Goal: Entertainment & Leisure: Consume media (video, audio)

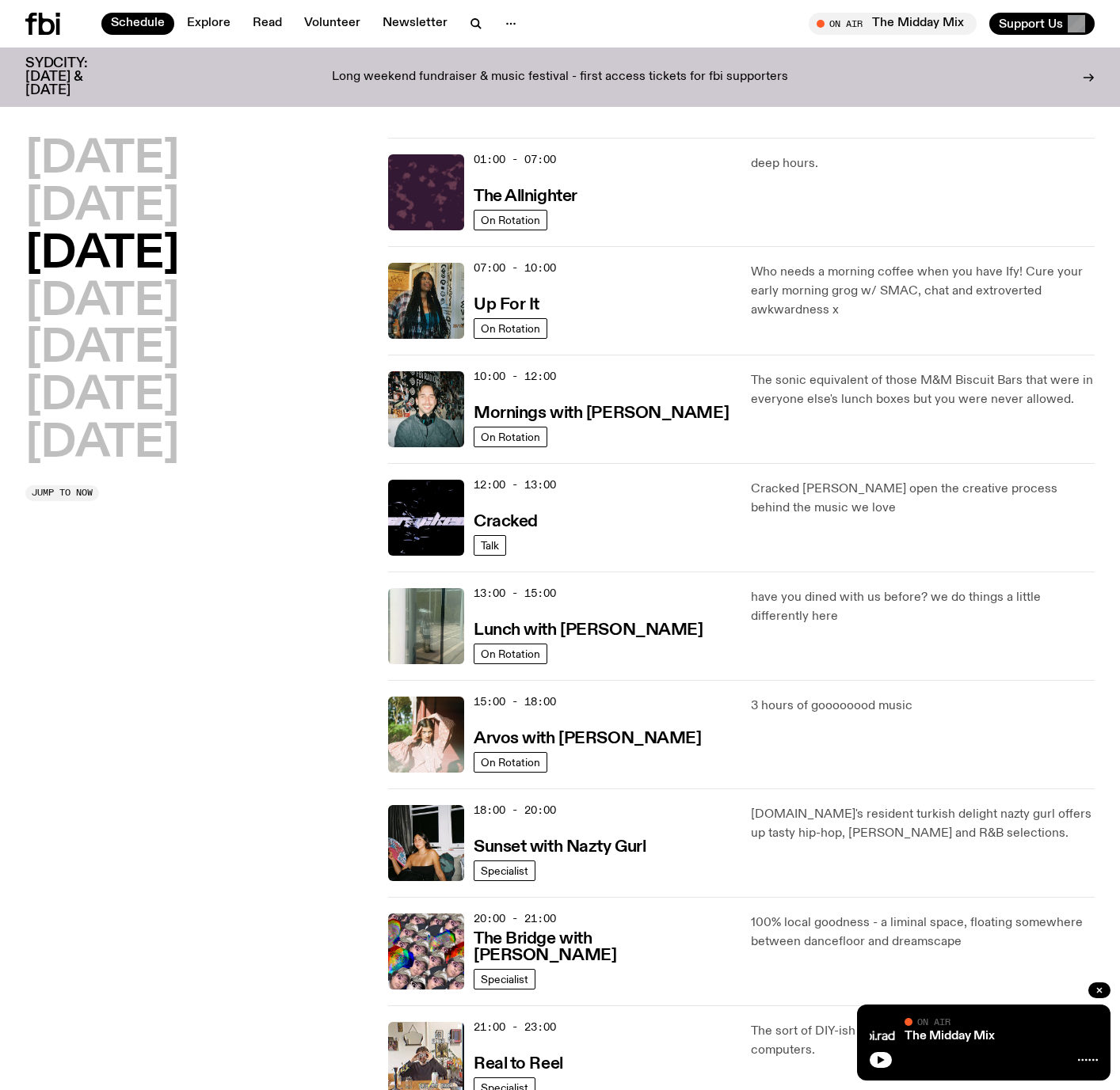
scroll to position [43, 0]
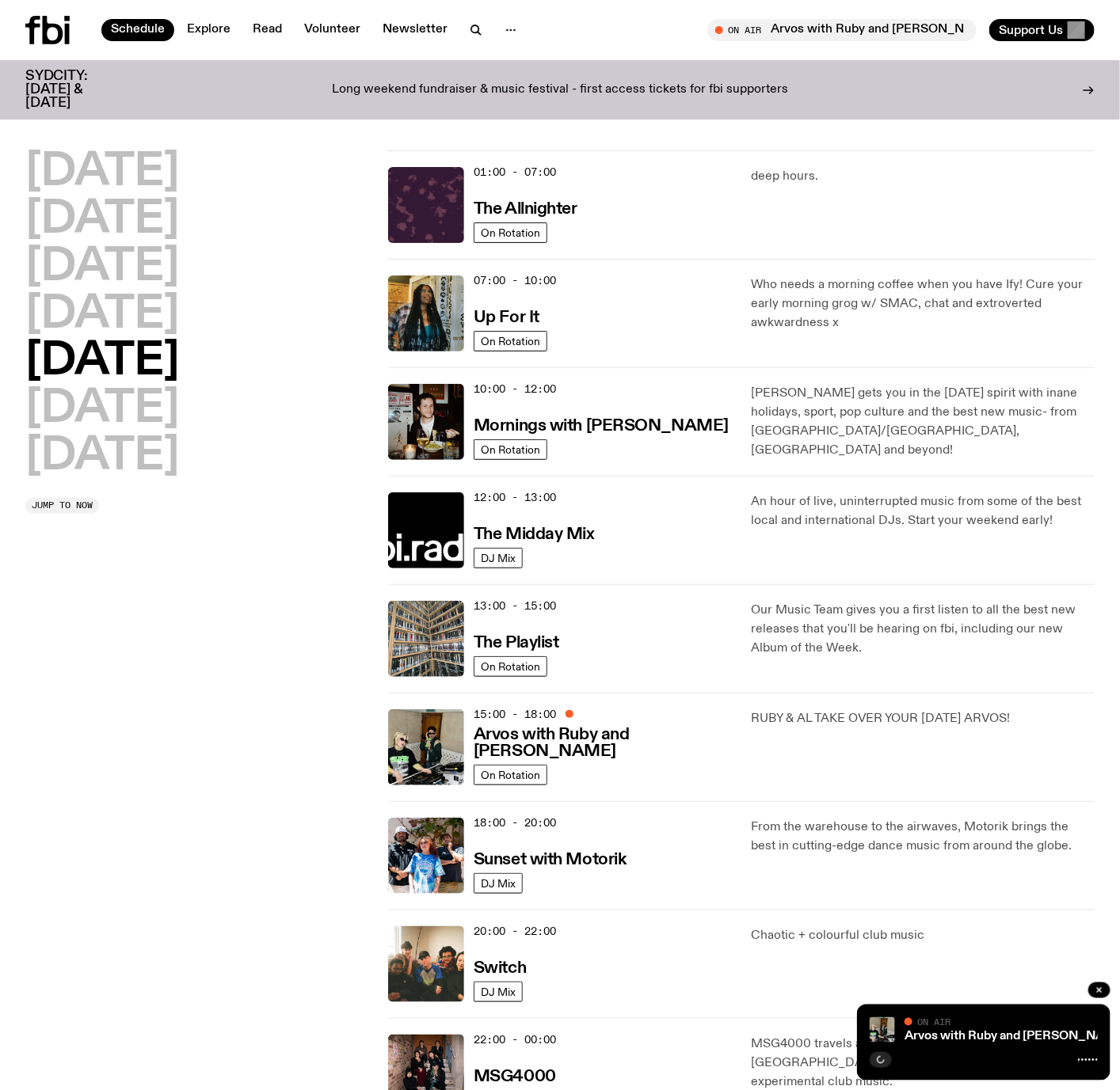
scroll to position [43, 0]
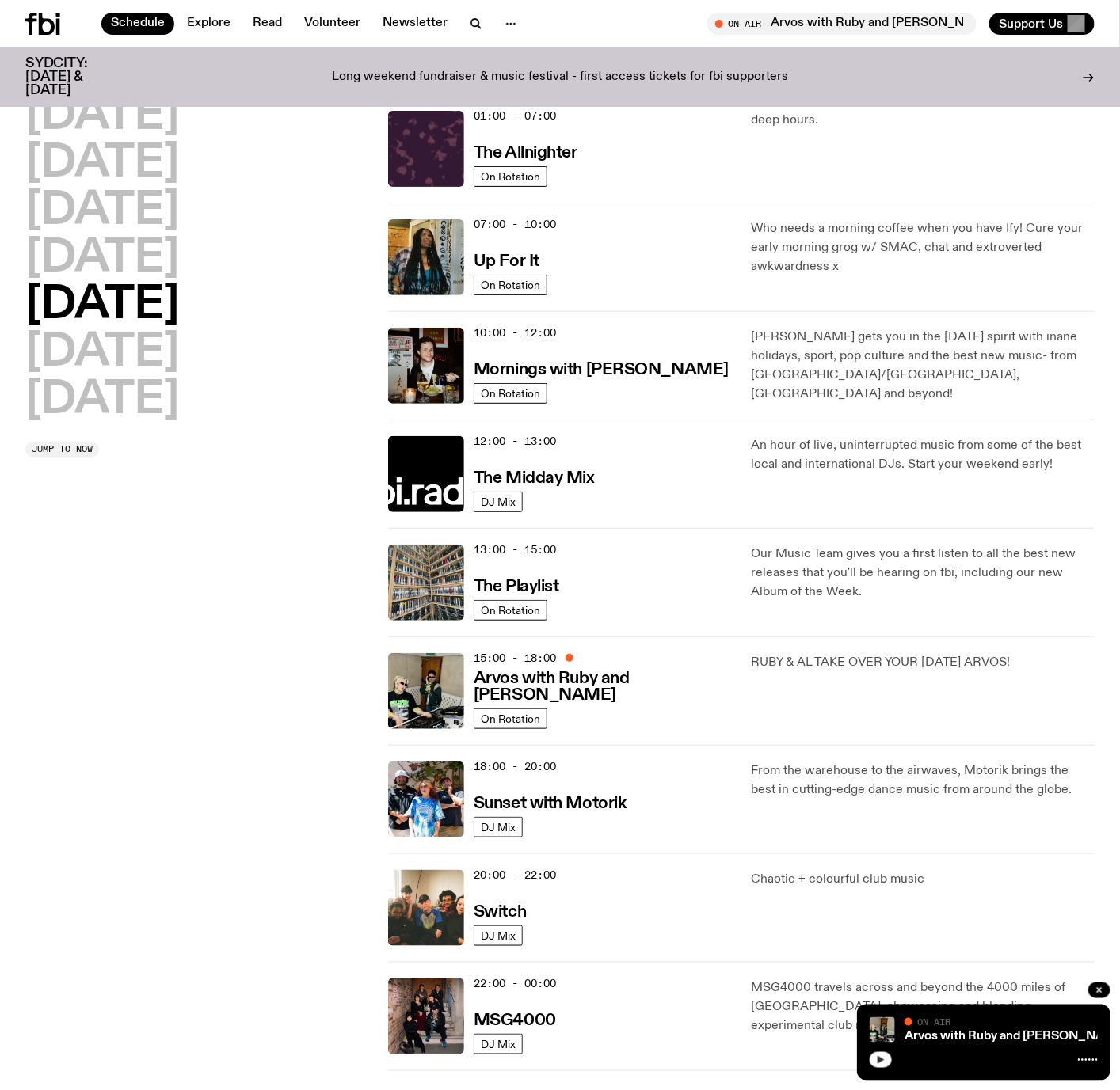
click at [889, 1057] on button "button" at bounding box center [880, 1060] width 22 height 15
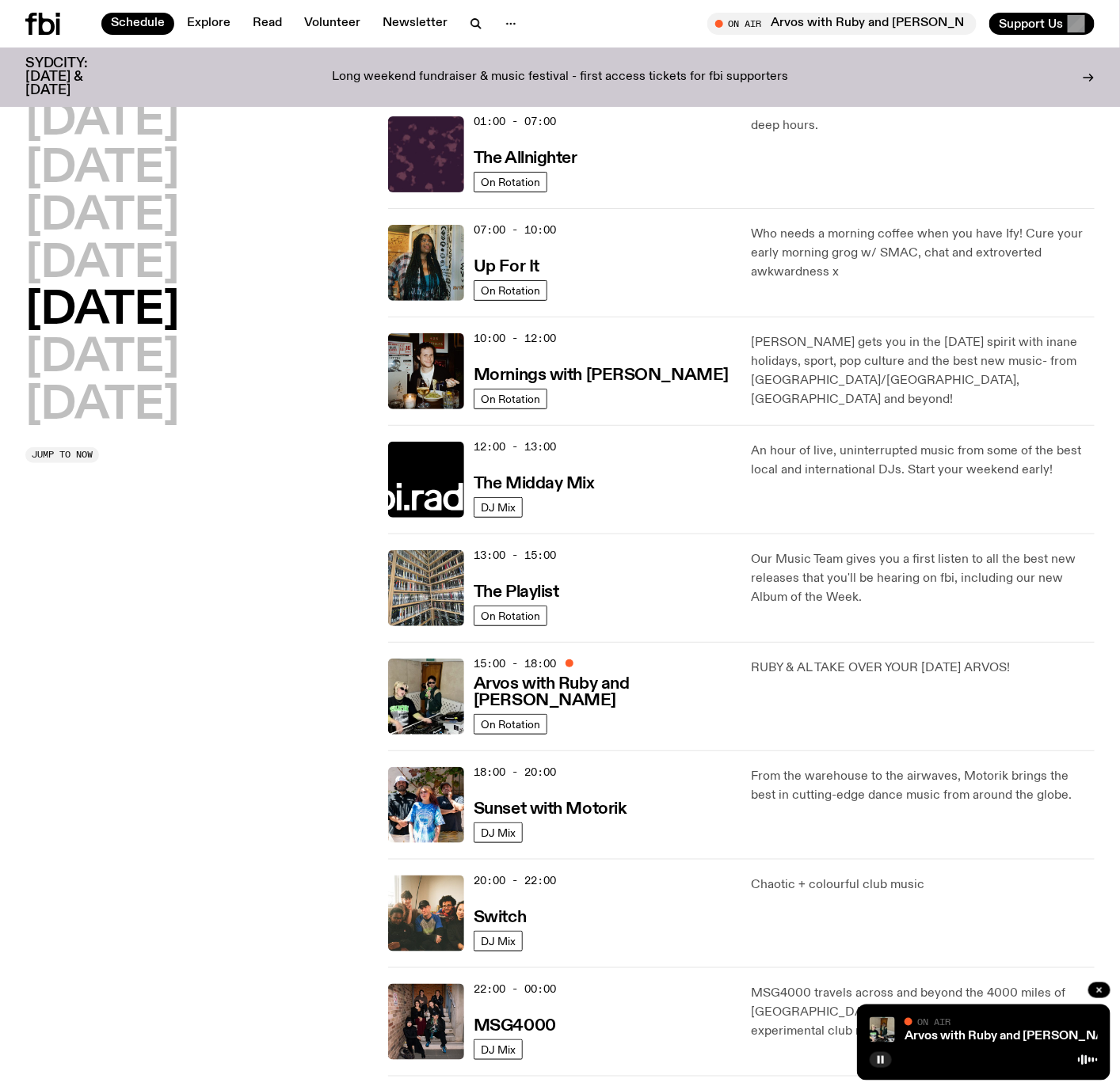
scroll to position [0, 0]
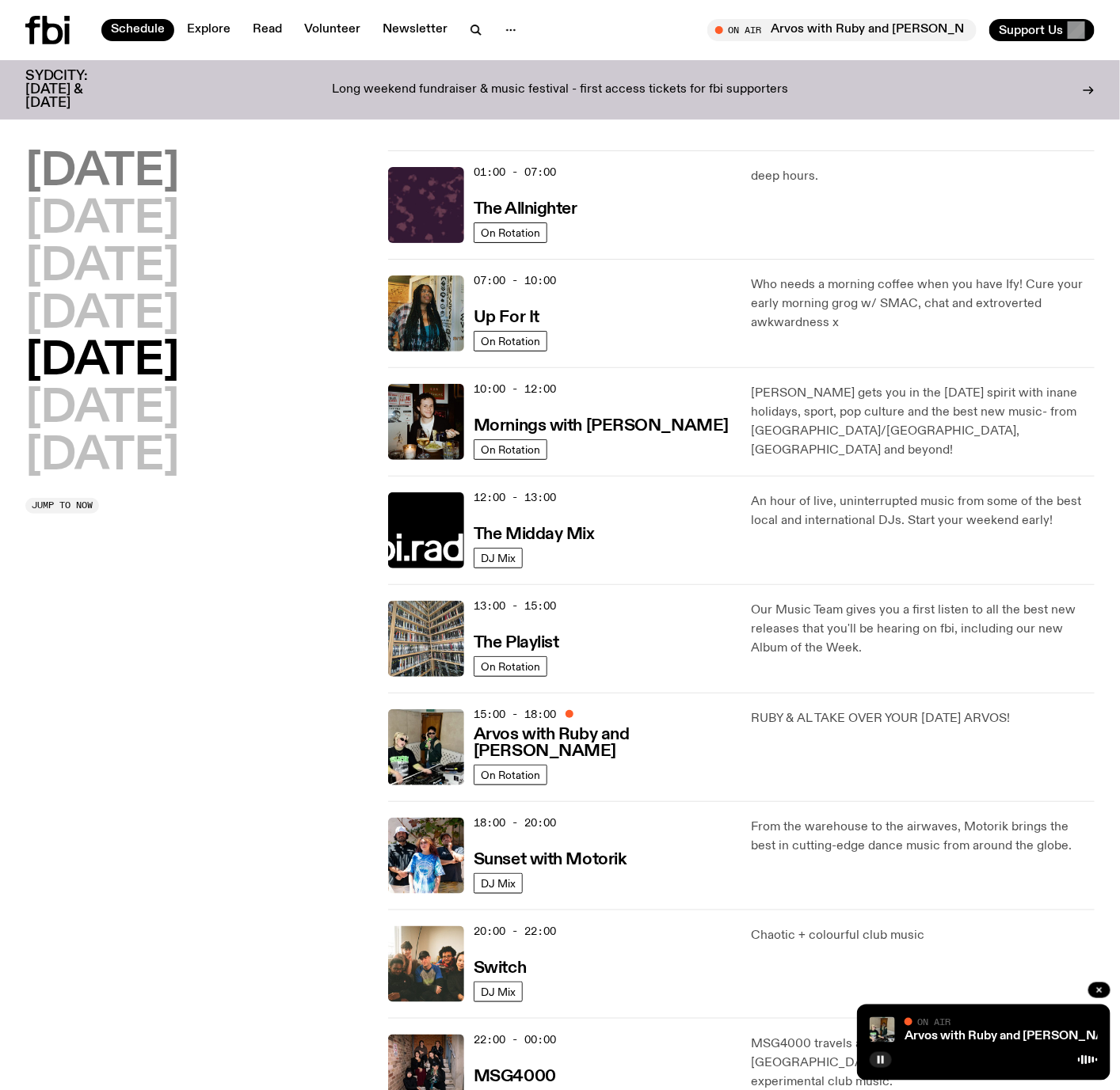
click at [127, 182] on h2 "[DATE]" at bounding box center [102, 173] width 154 height 44
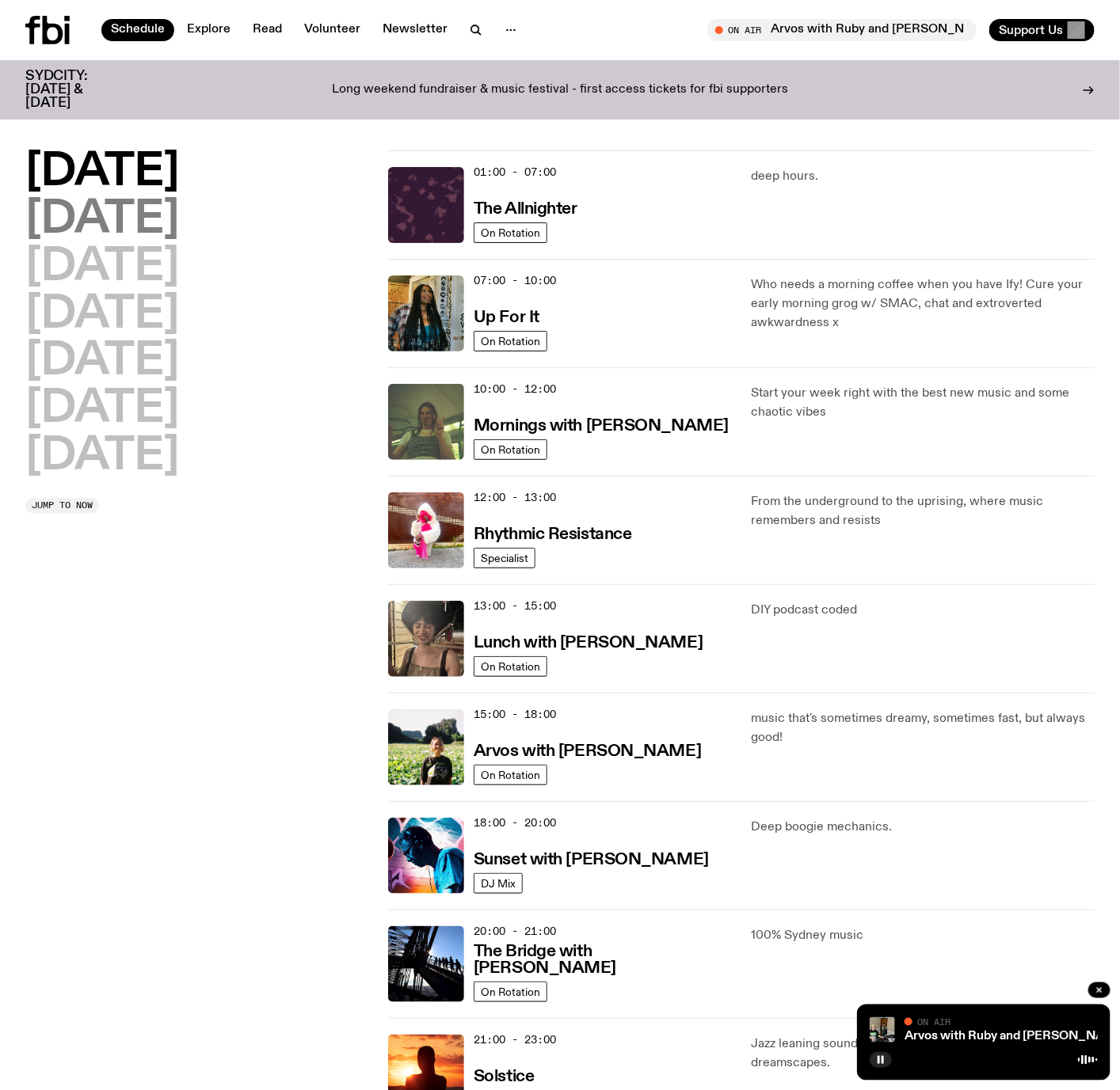
click at [145, 224] on h2 "[DATE]" at bounding box center [102, 220] width 154 height 44
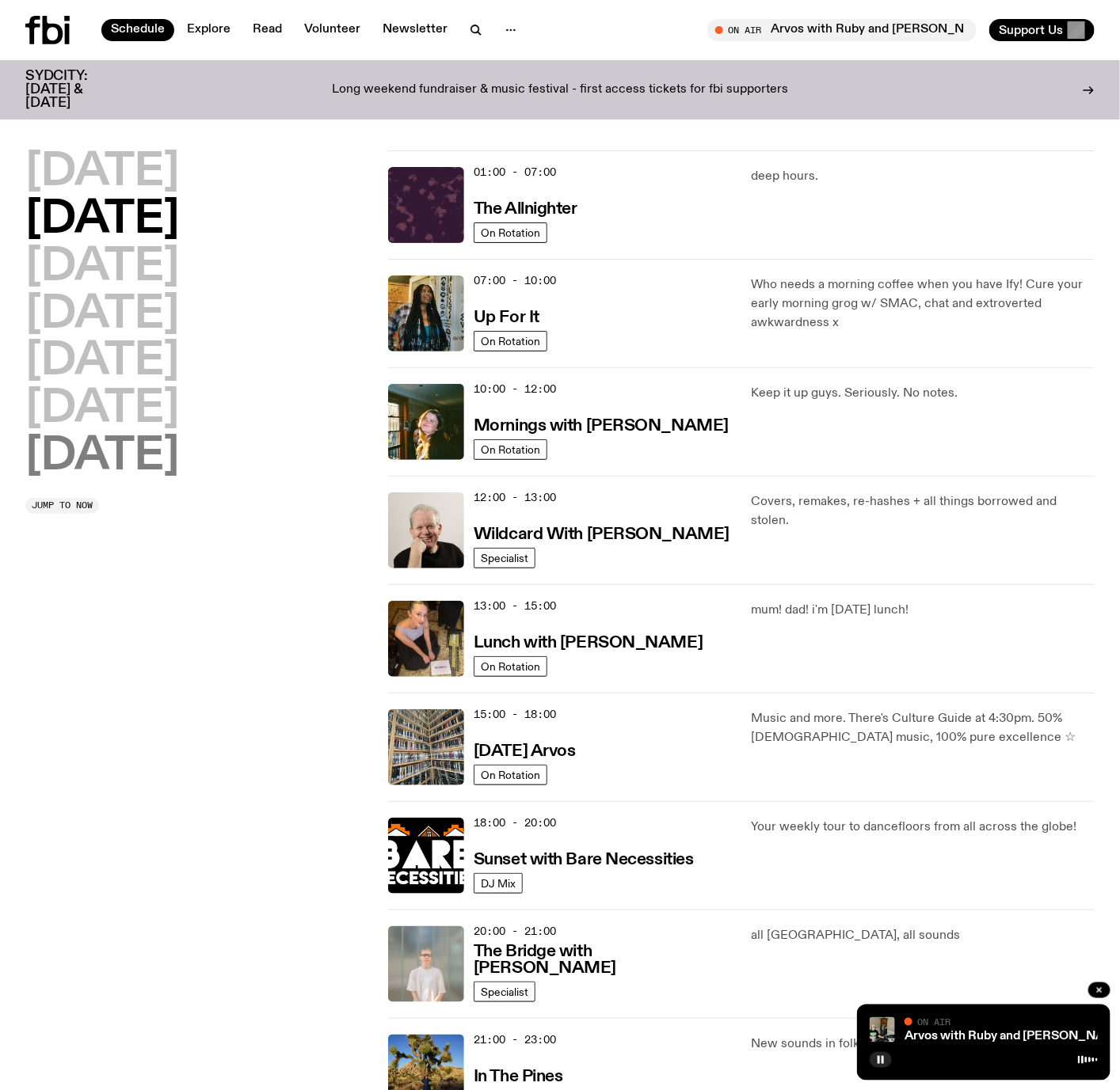
click at [138, 478] on h2 "[DATE]" at bounding box center [102, 457] width 154 height 44
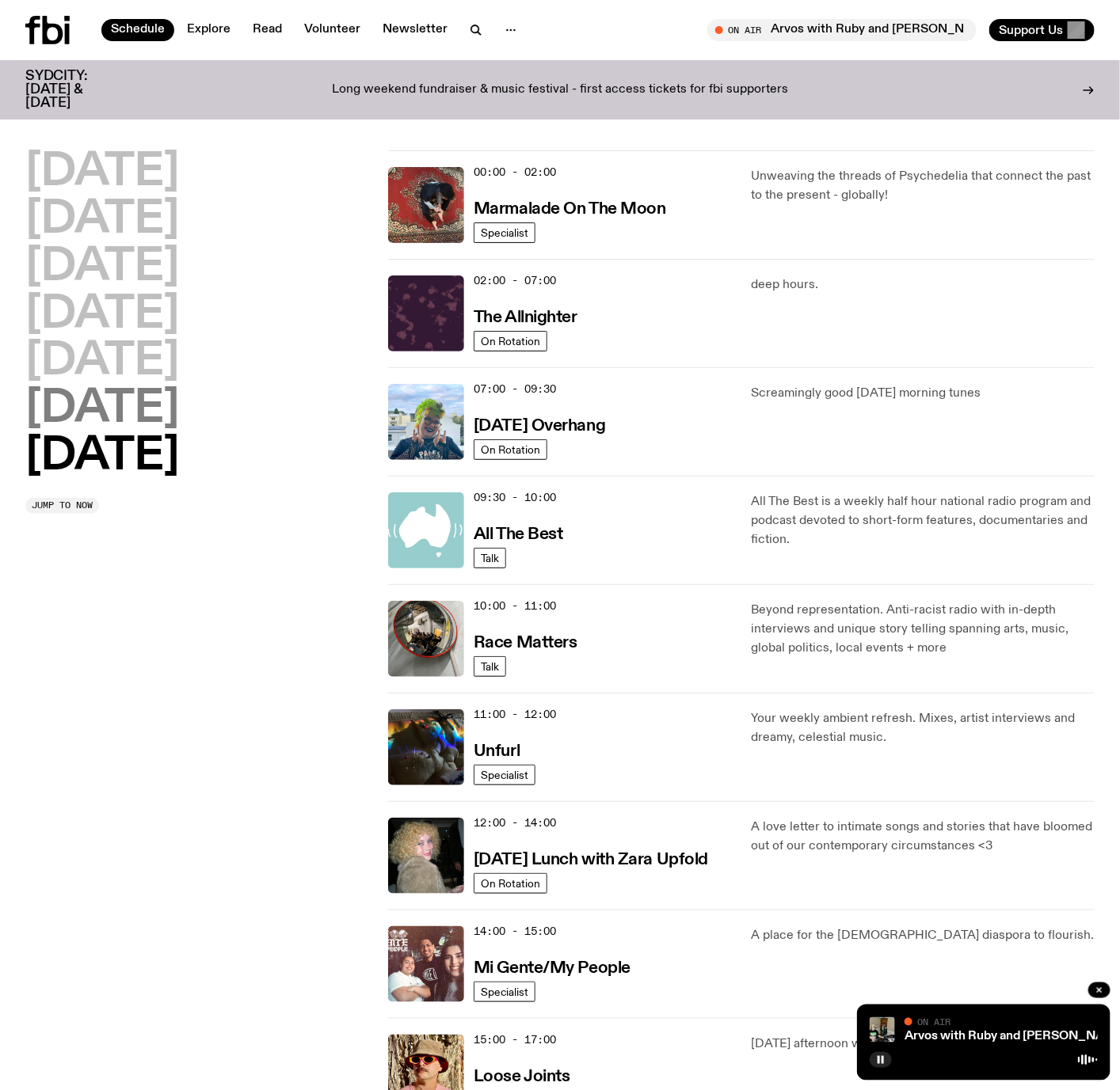
click at [105, 406] on h2 "[DATE]" at bounding box center [102, 409] width 154 height 44
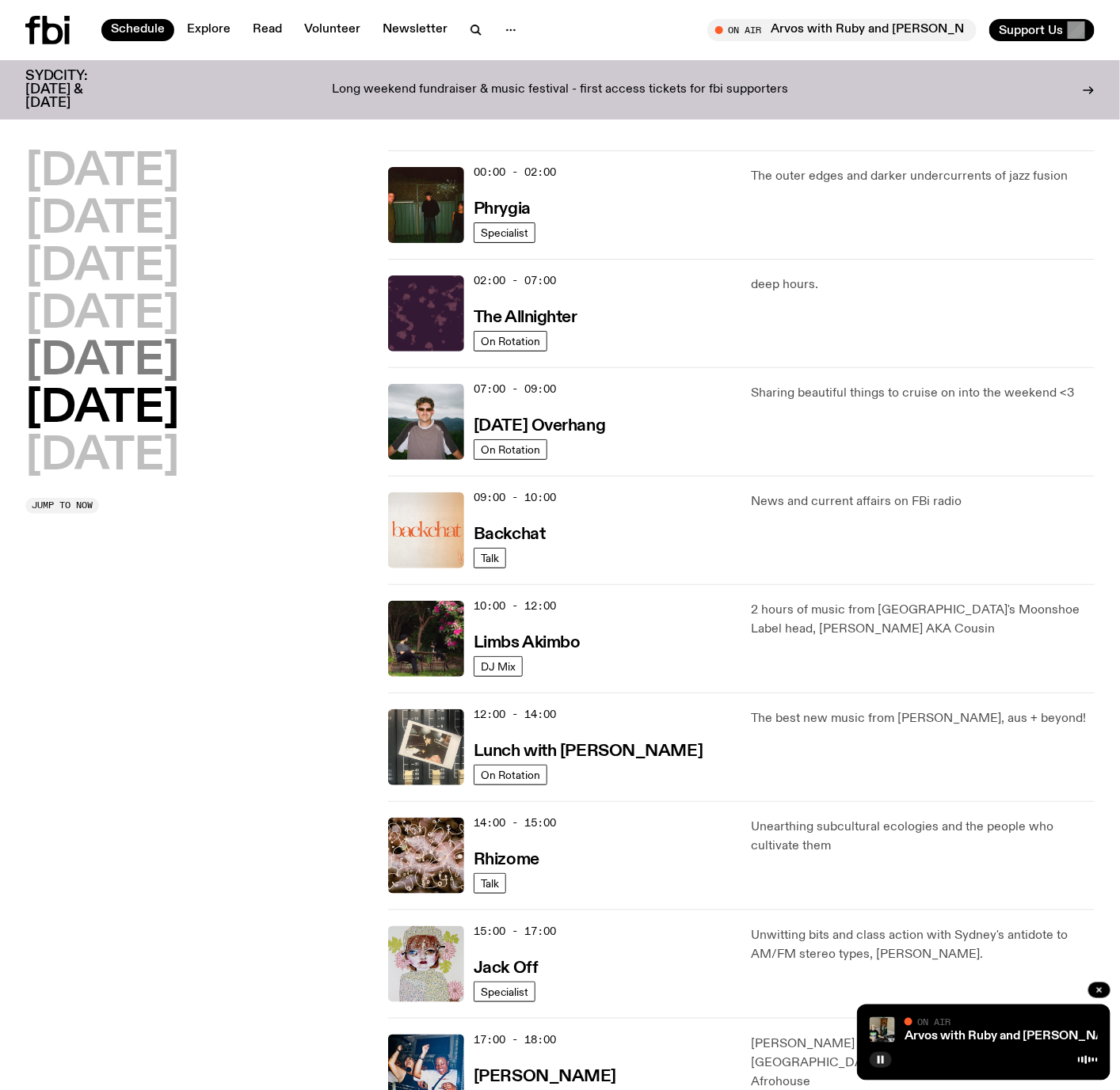
click at [121, 356] on h2 "[DATE]" at bounding box center [102, 362] width 154 height 44
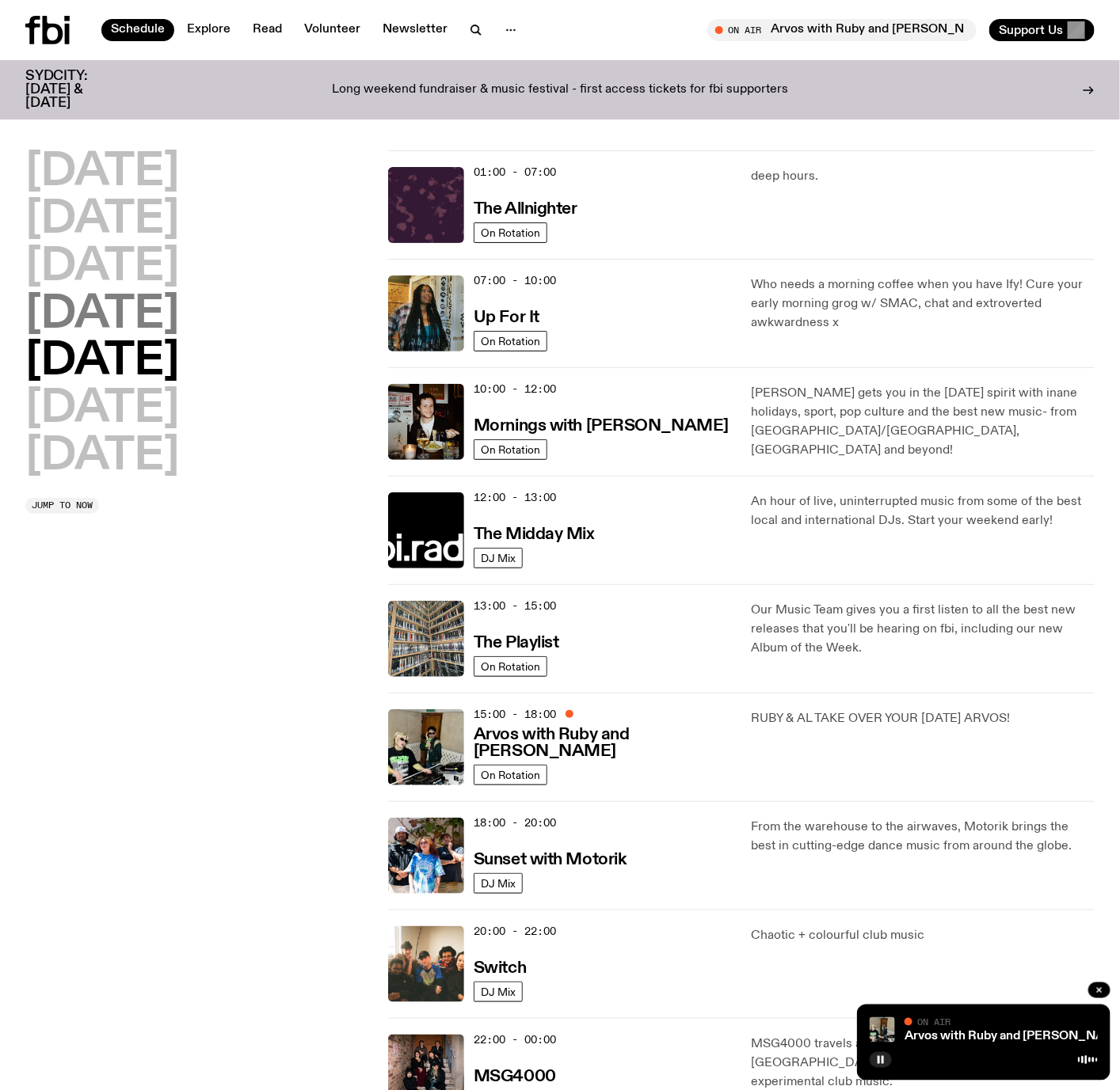
click at [145, 304] on h2 "[DATE]" at bounding box center [102, 315] width 154 height 44
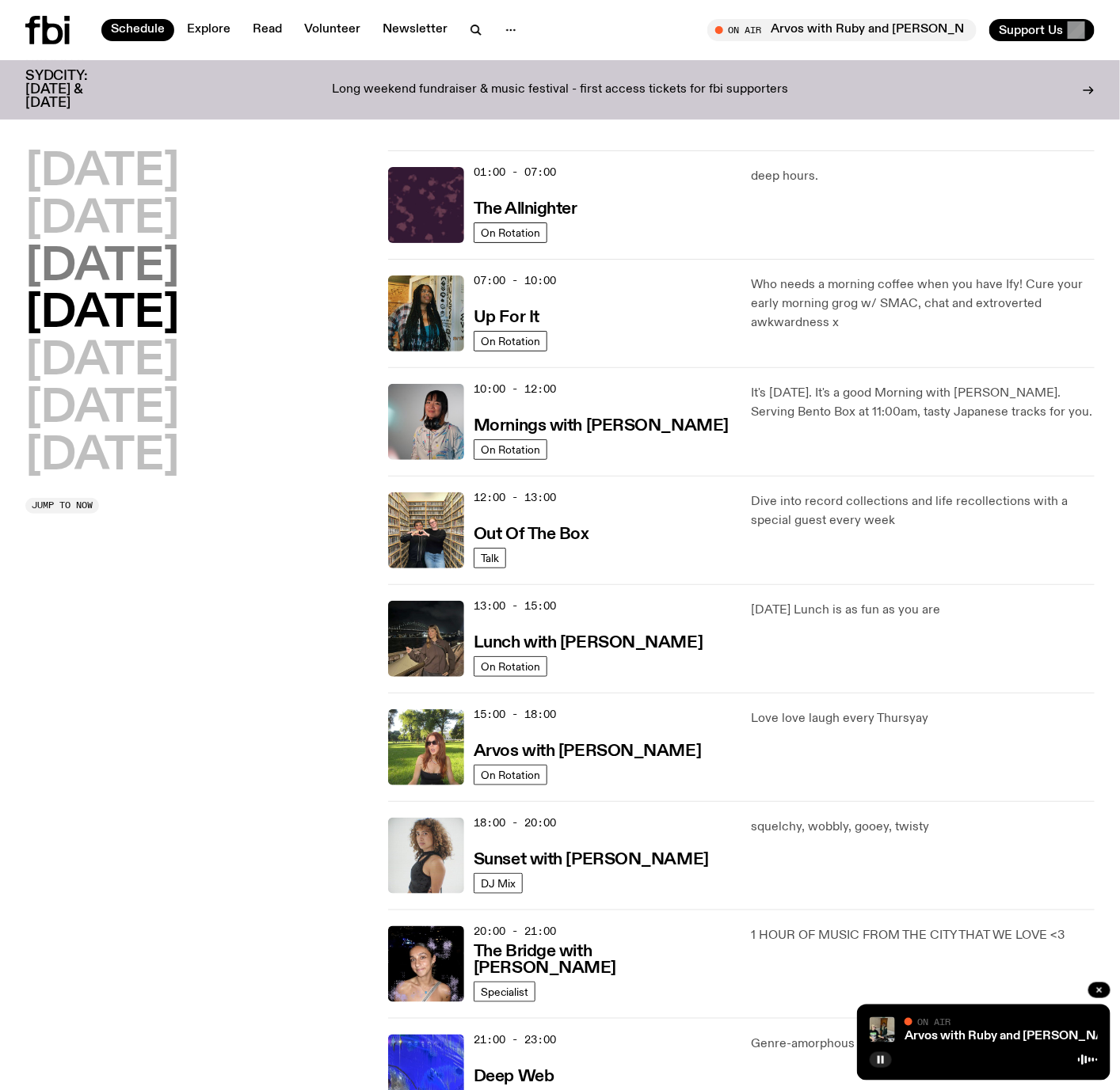
click at [179, 276] on h2 "[DATE]" at bounding box center [102, 268] width 154 height 44
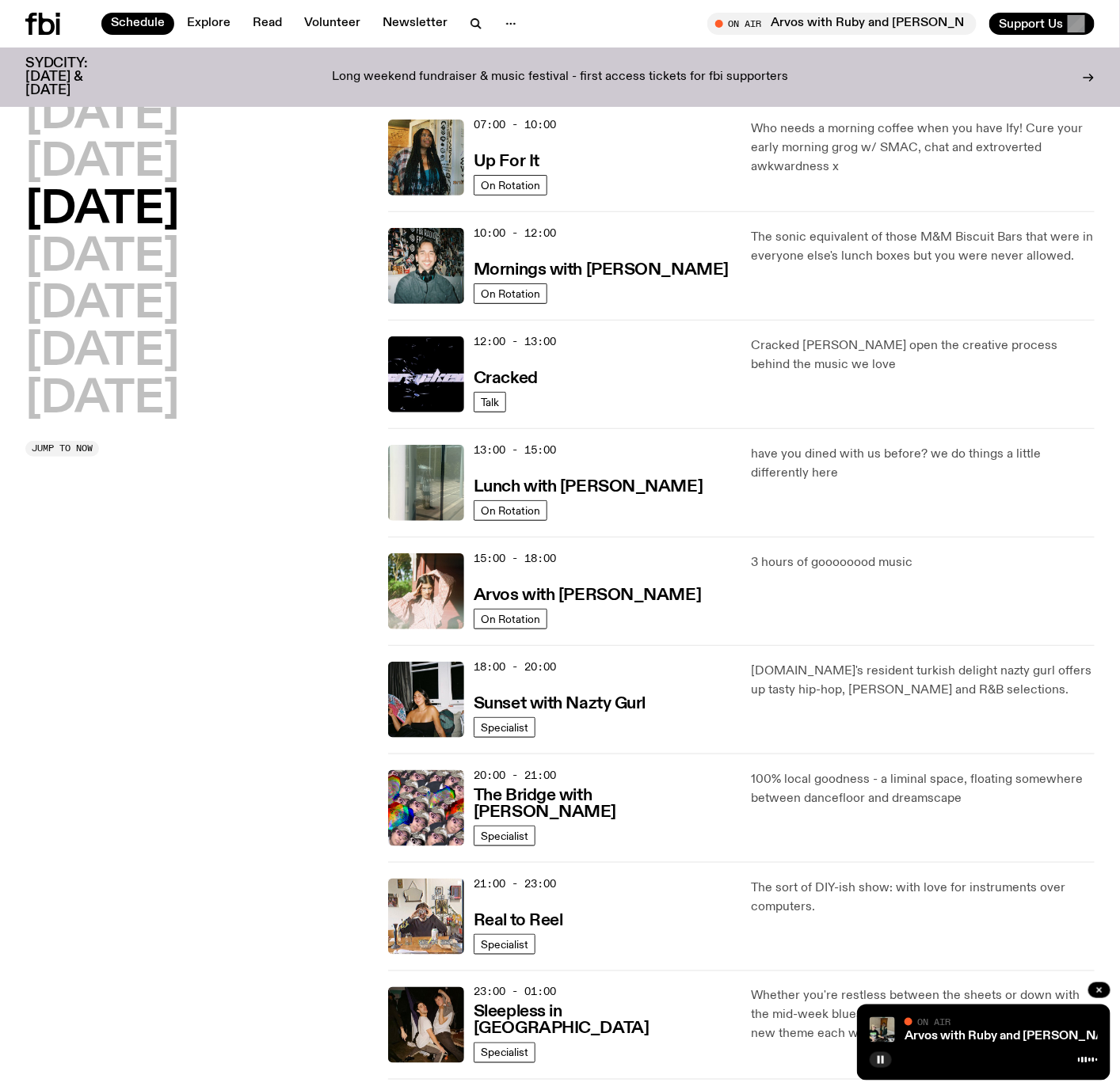
scroll to position [281, 0]
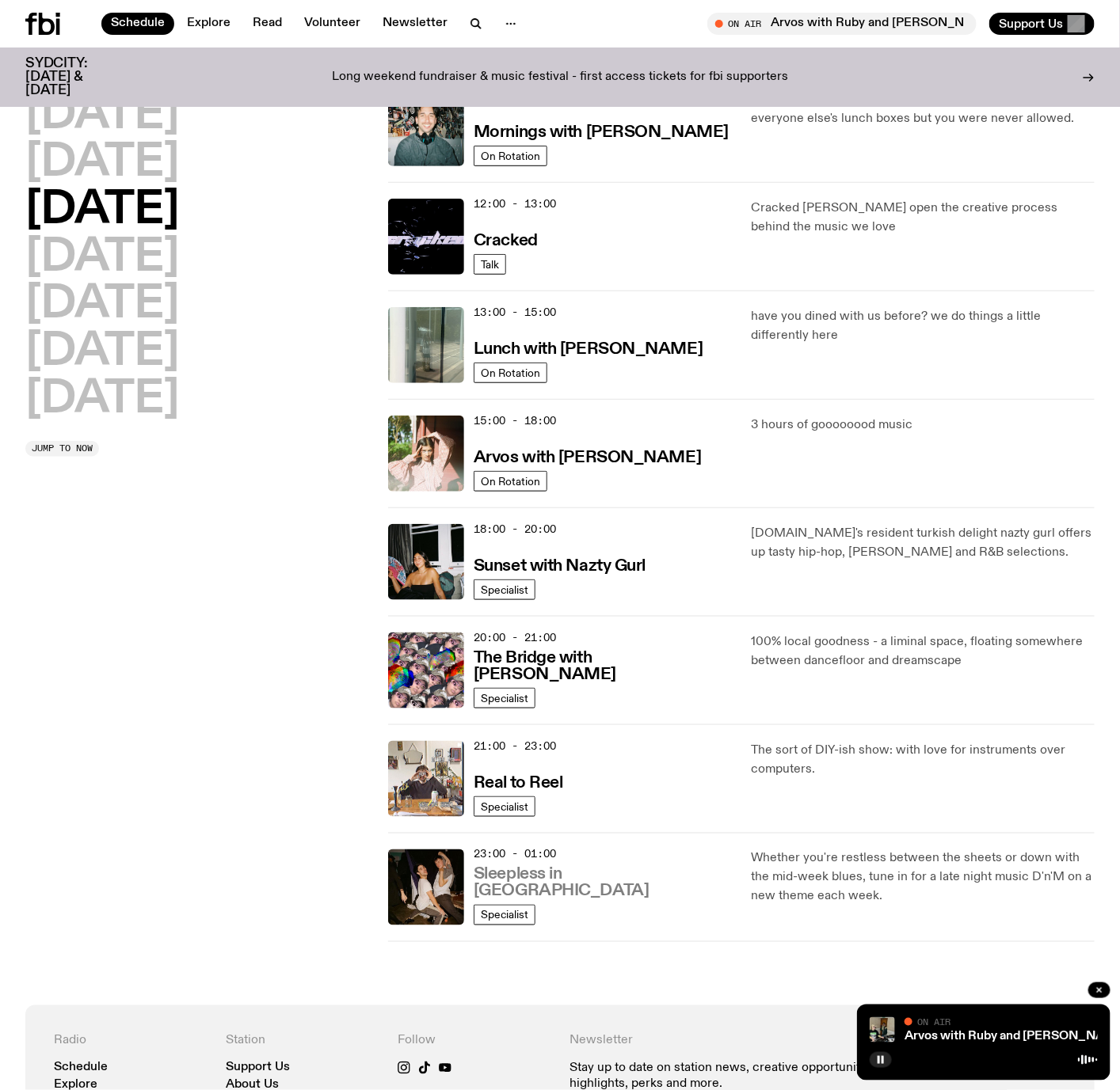
click at [569, 893] on h3 "Sleepless in [GEOGRAPHIC_DATA]" at bounding box center [602, 884] width 258 height 34
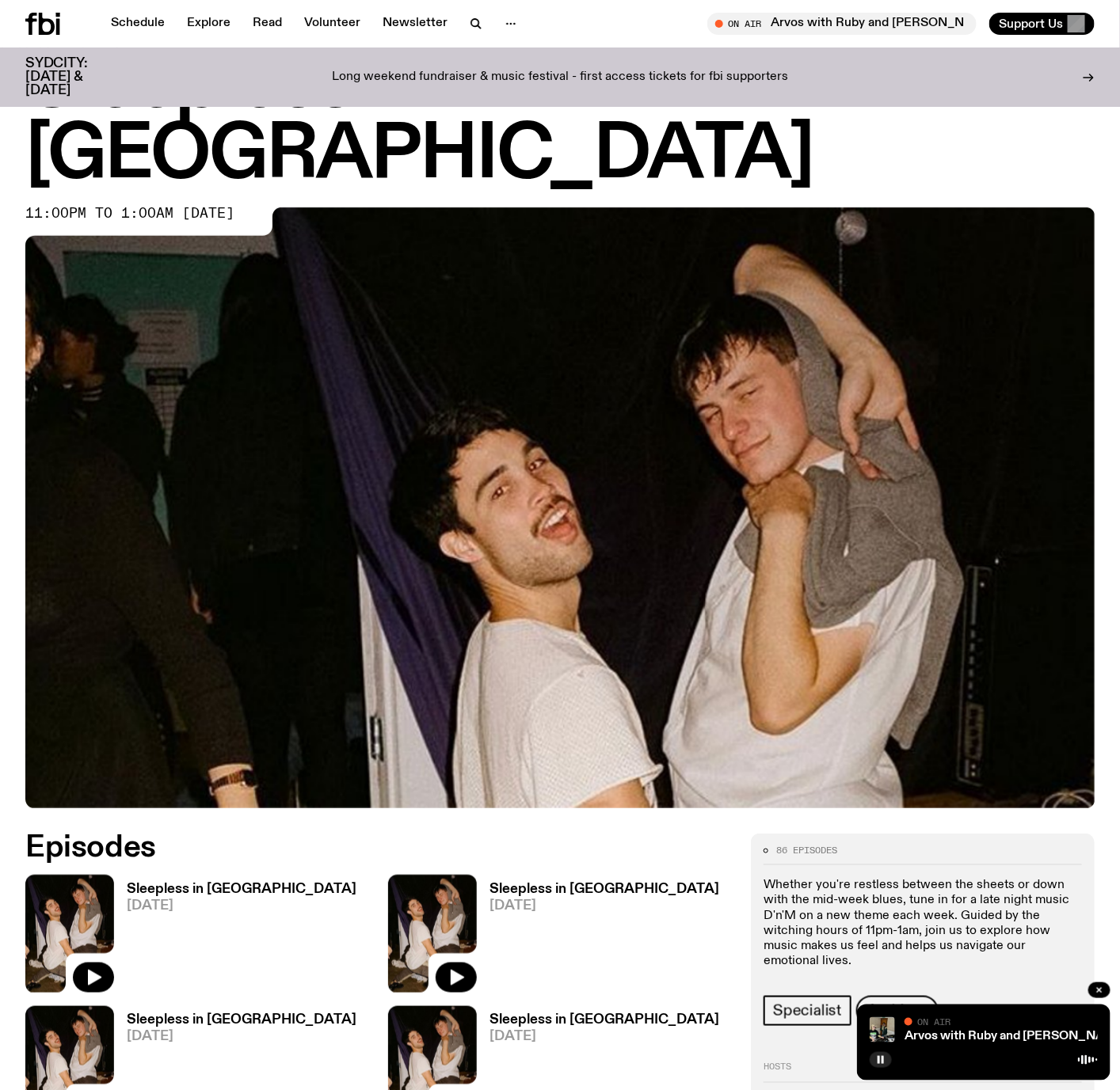
scroll to position [230, 0]
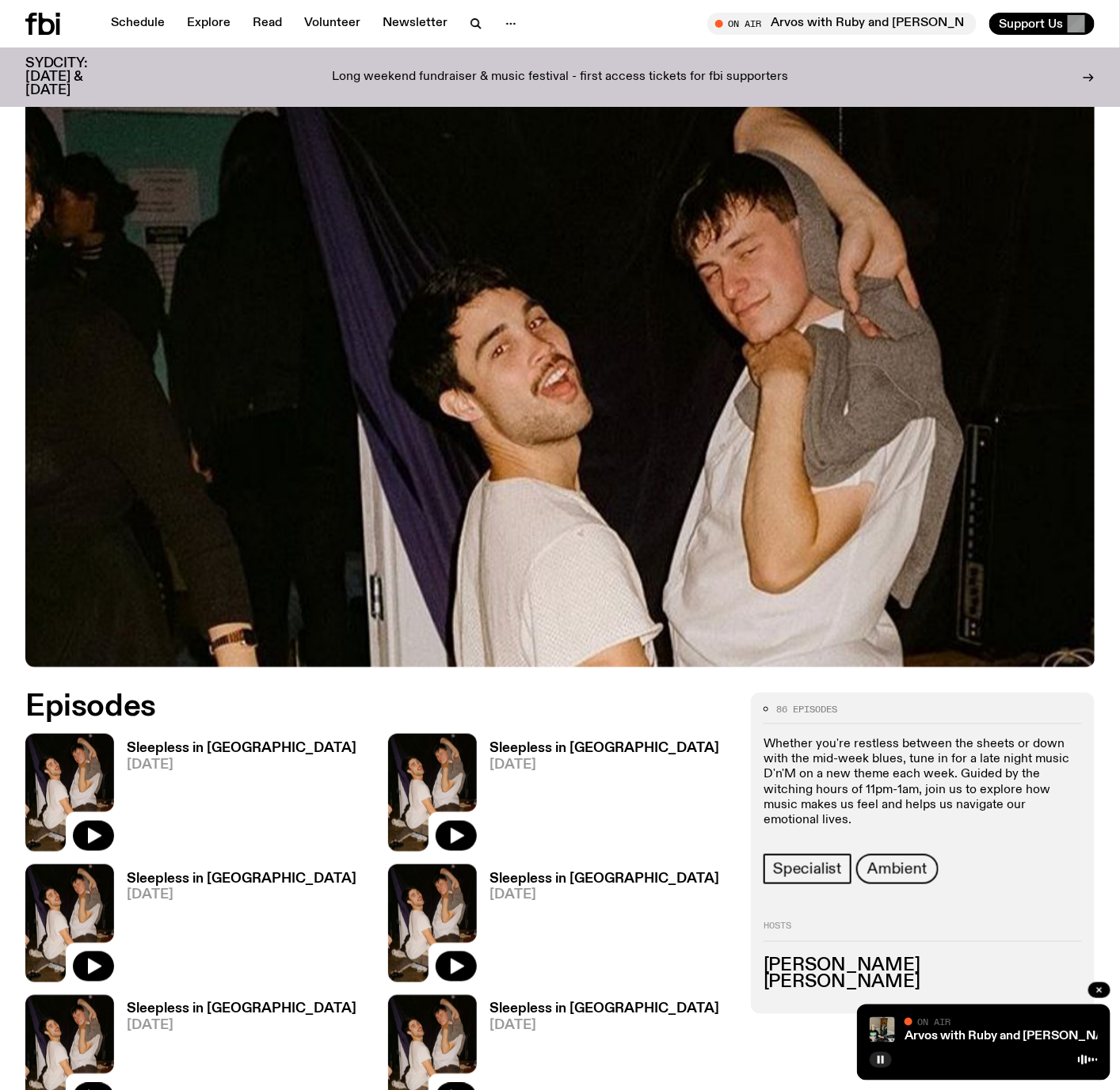
click at [203, 742] on h3 "Sleepless in [GEOGRAPHIC_DATA]" at bounding box center [241, 749] width 230 height 13
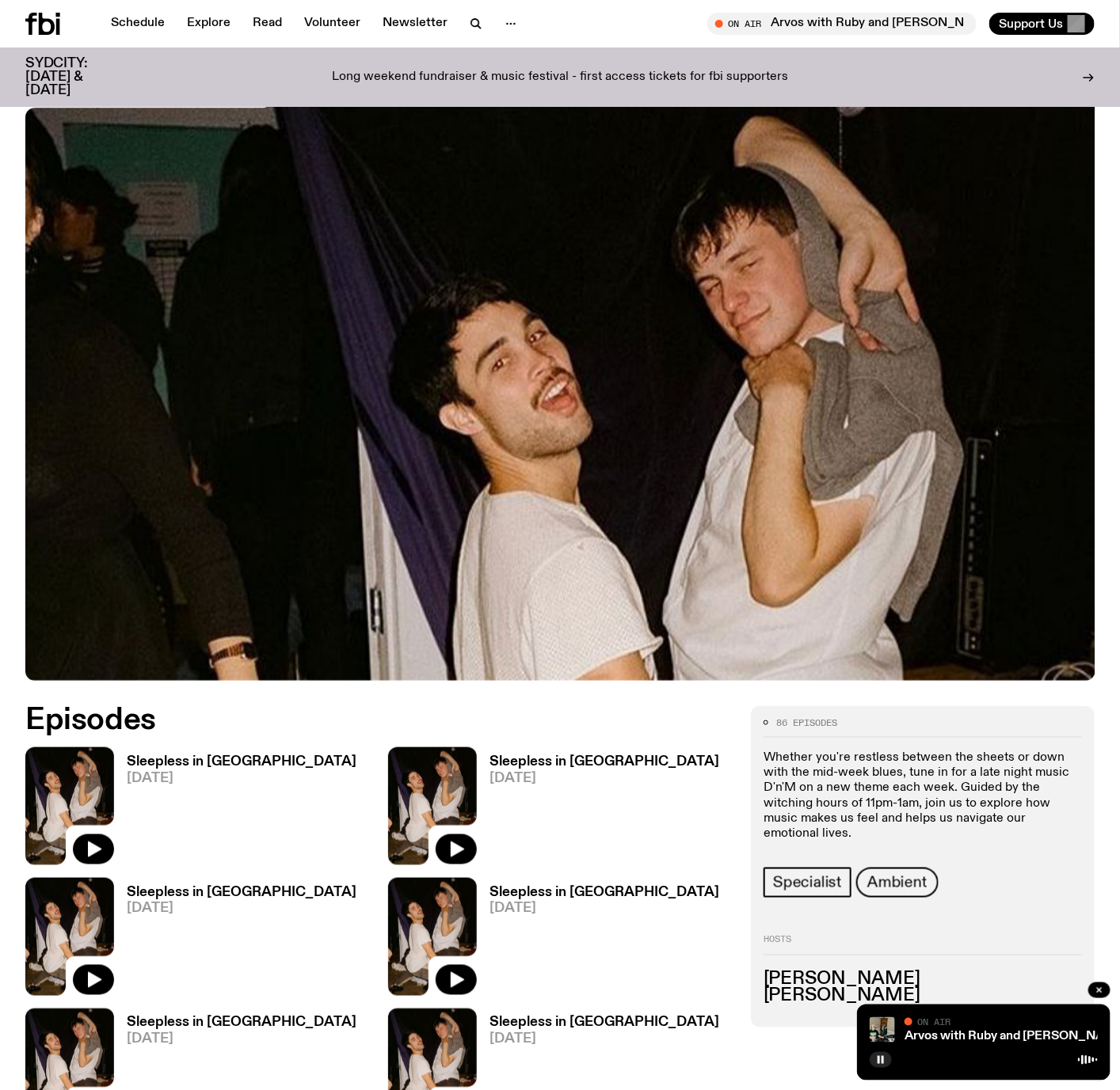
click at [523, 756] on h3 "Sleepless in [GEOGRAPHIC_DATA]" at bounding box center [604, 763] width 230 height 13
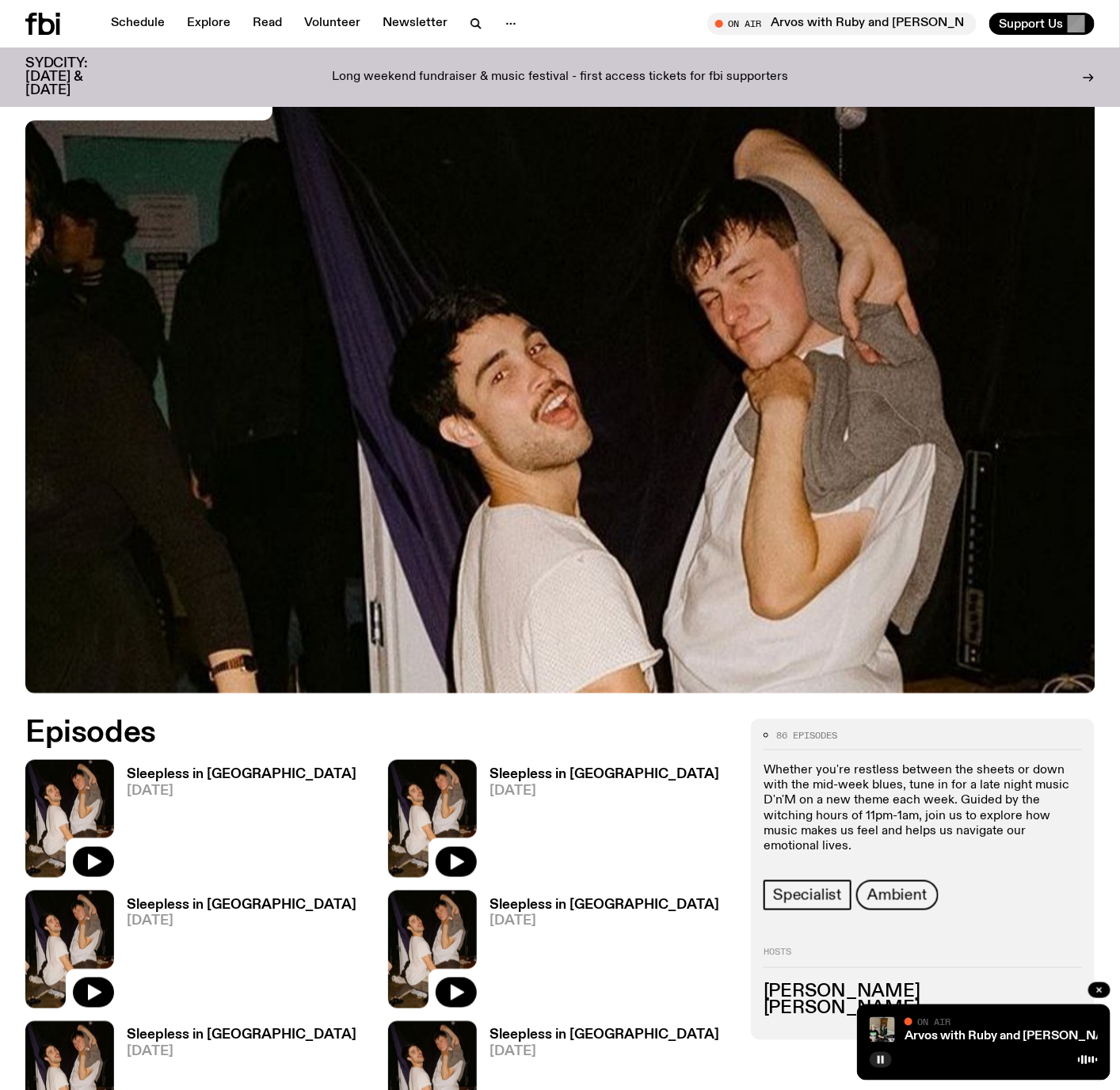
click at [587, 899] on h3 "Sleepless in [GEOGRAPHIC_DATA]" at bounding box center [604, 906] width 230 height 13
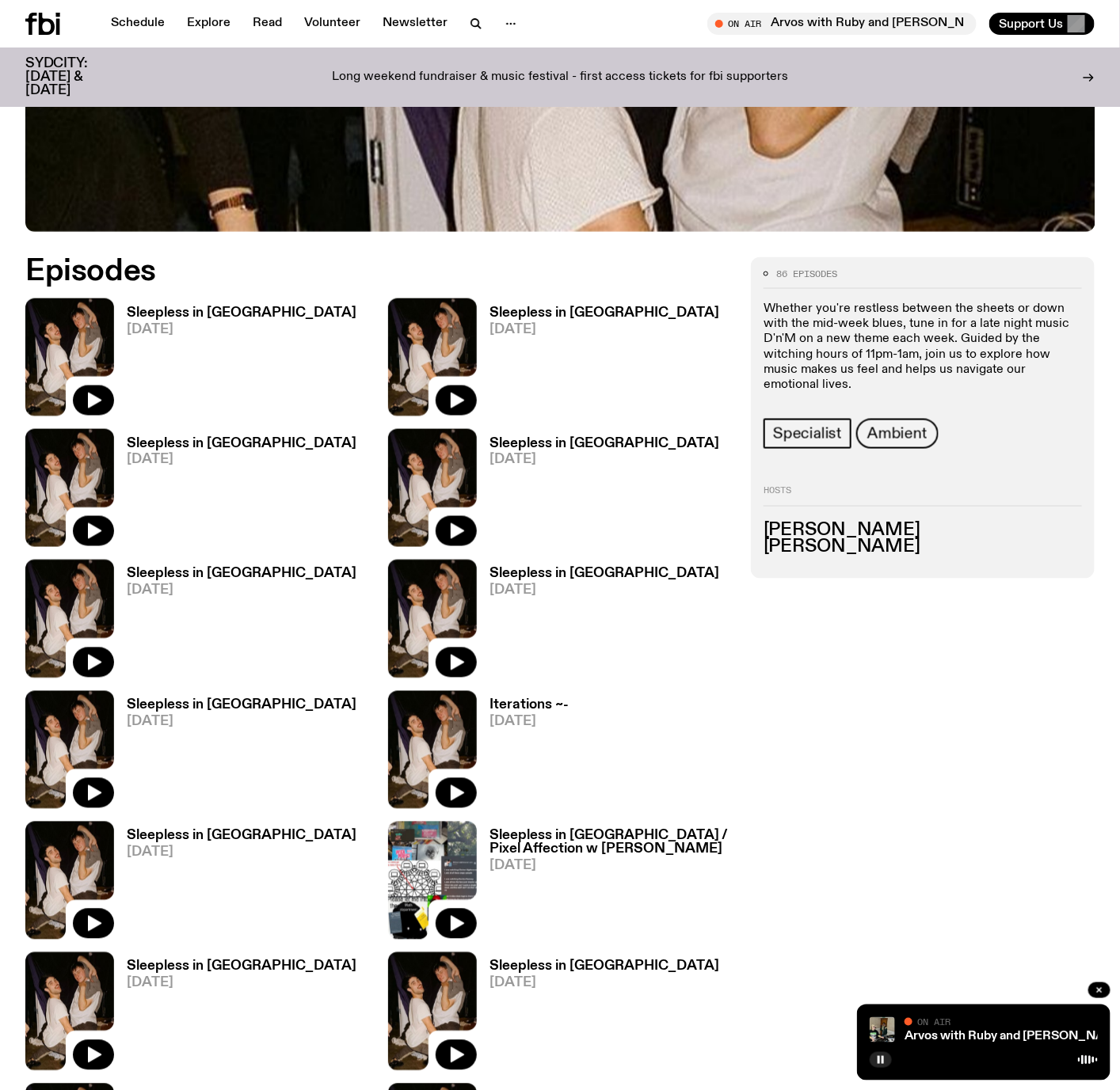
click at [607, 830] on h3 "Sleepless in [GEOGRAPHIC_DATA] / Pixel Affection w [PERSON_NAME]" at bounding box center [611, 843] width 242 height 27
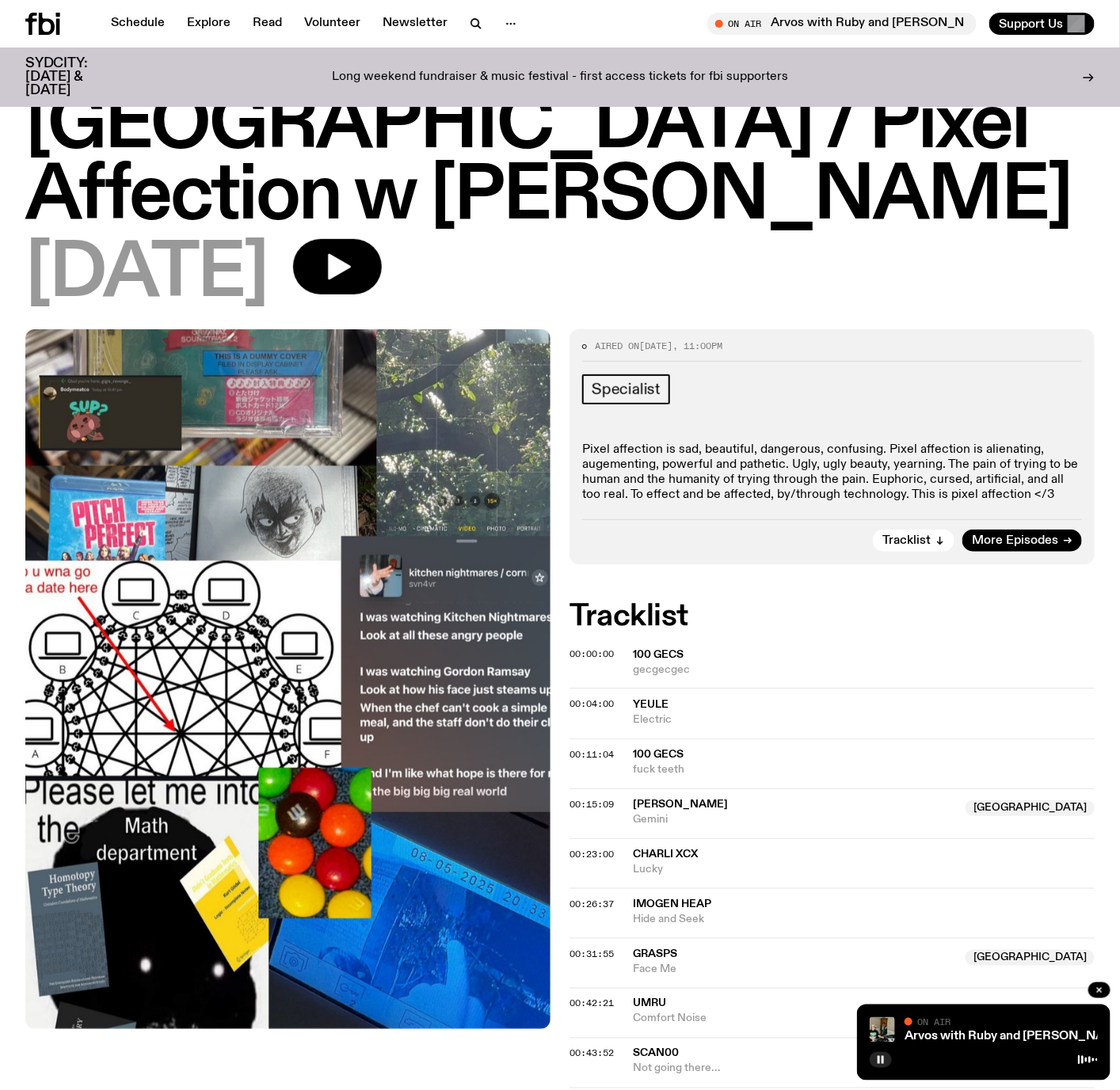
scroll to position [111, 0]
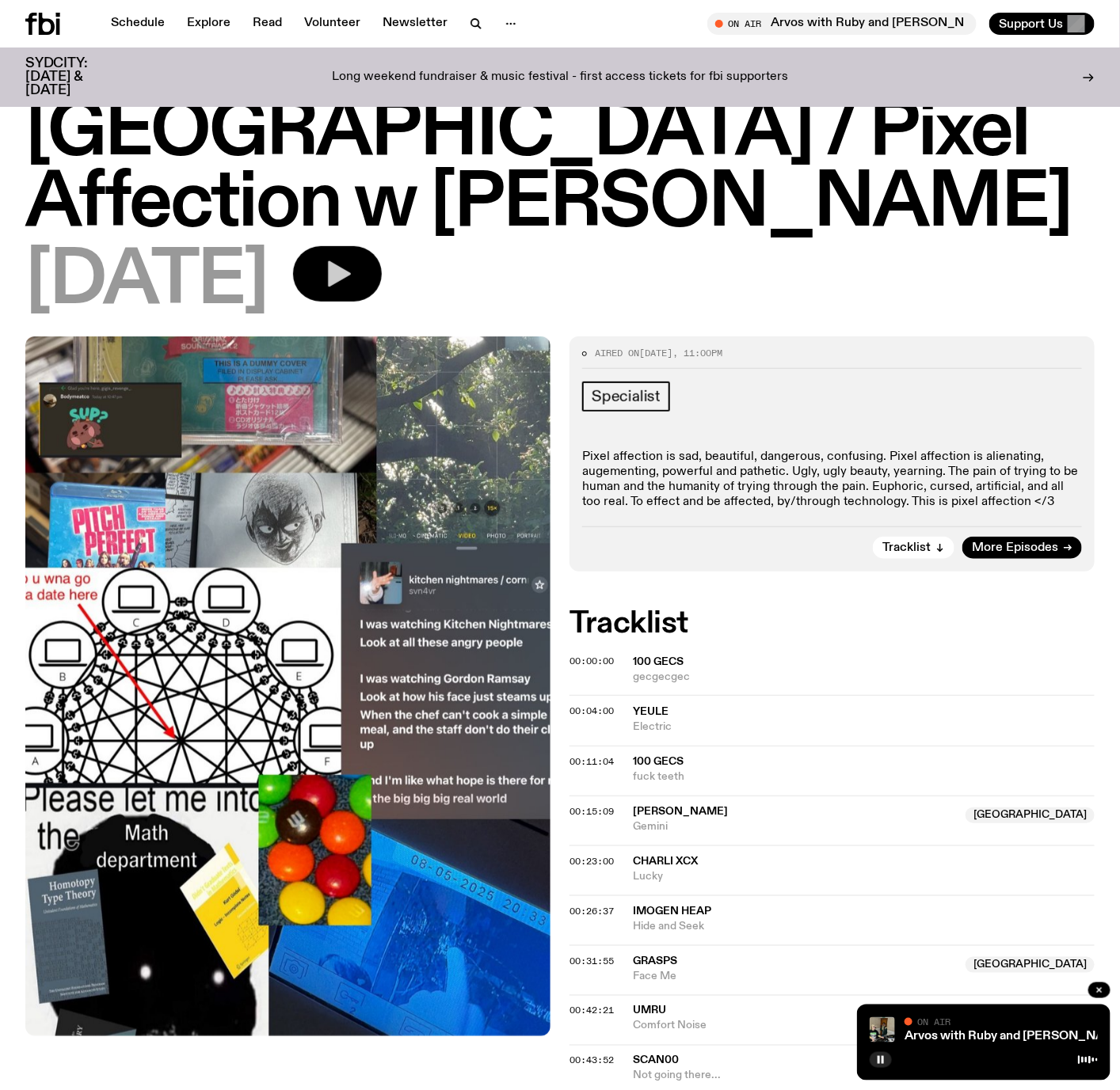
click at [353, 258] on icon "button" at bounding box center [337, 274] width 32 height 32
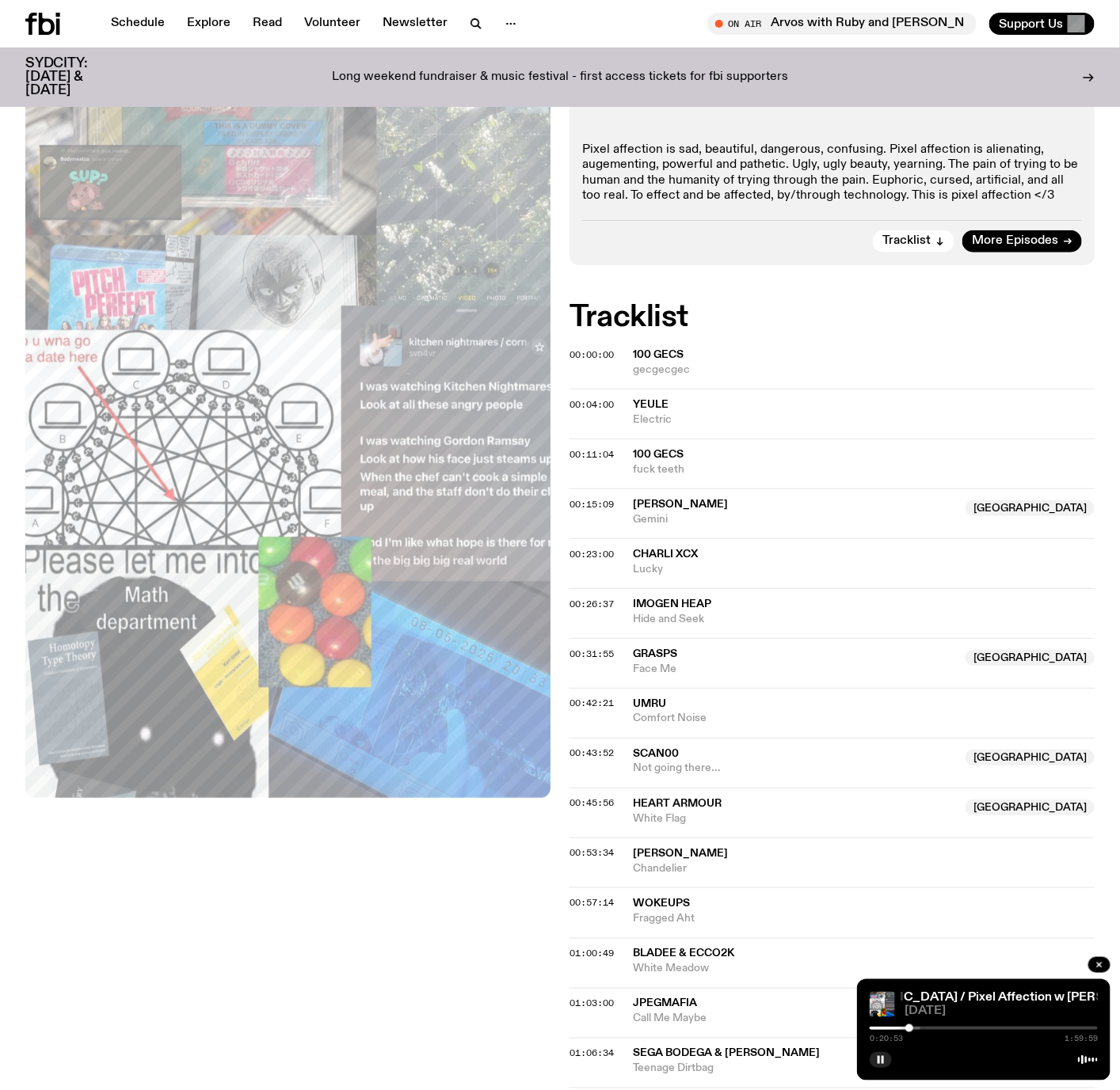
scroll to position [466, 0]
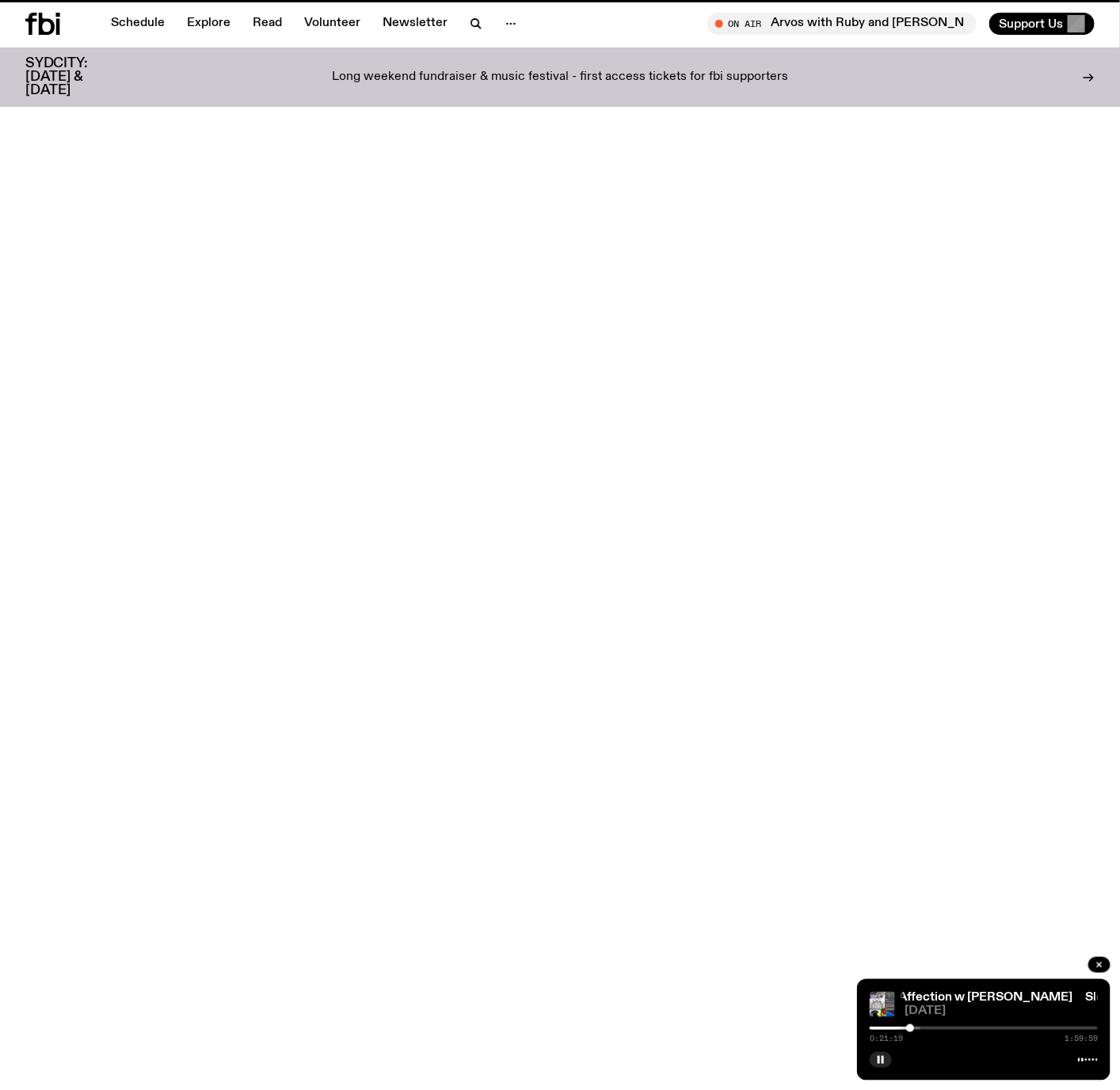
scroll to position [666, 0]
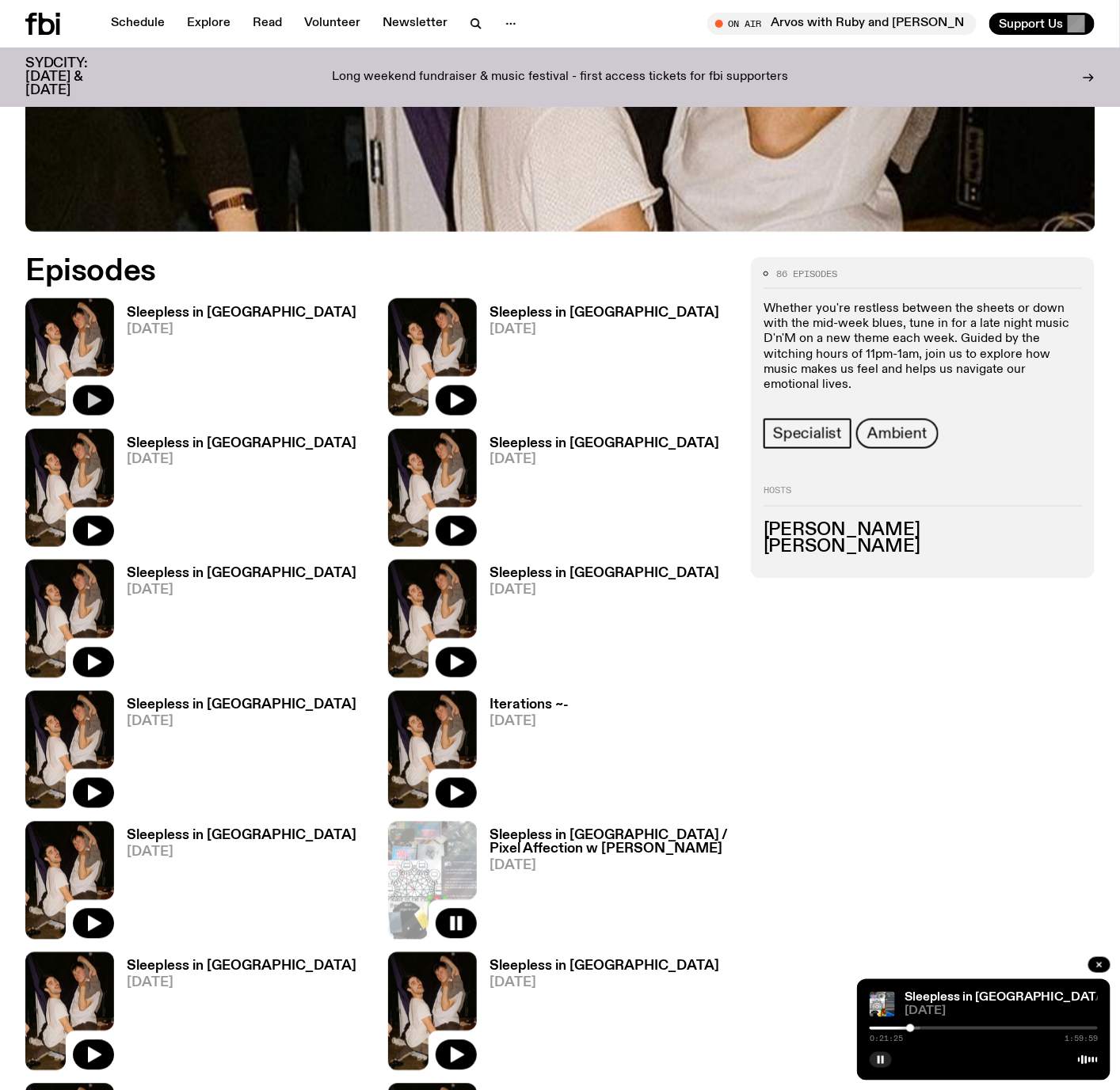
click at [105, 386] on button "button" at bounding box center [93, 400] width 41 height 30
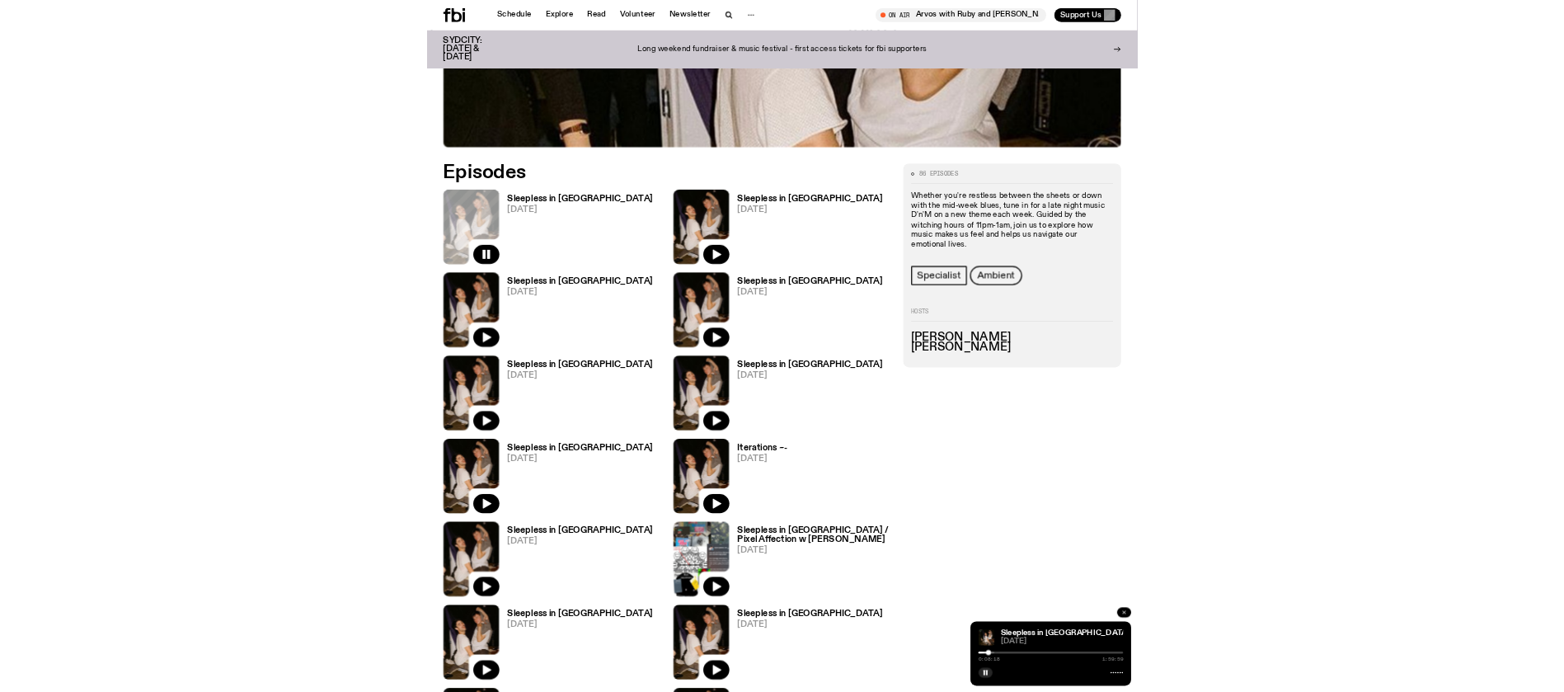
scroll to position [694, 0]
